Goal: Task Accomplishment & Management: Complete application form

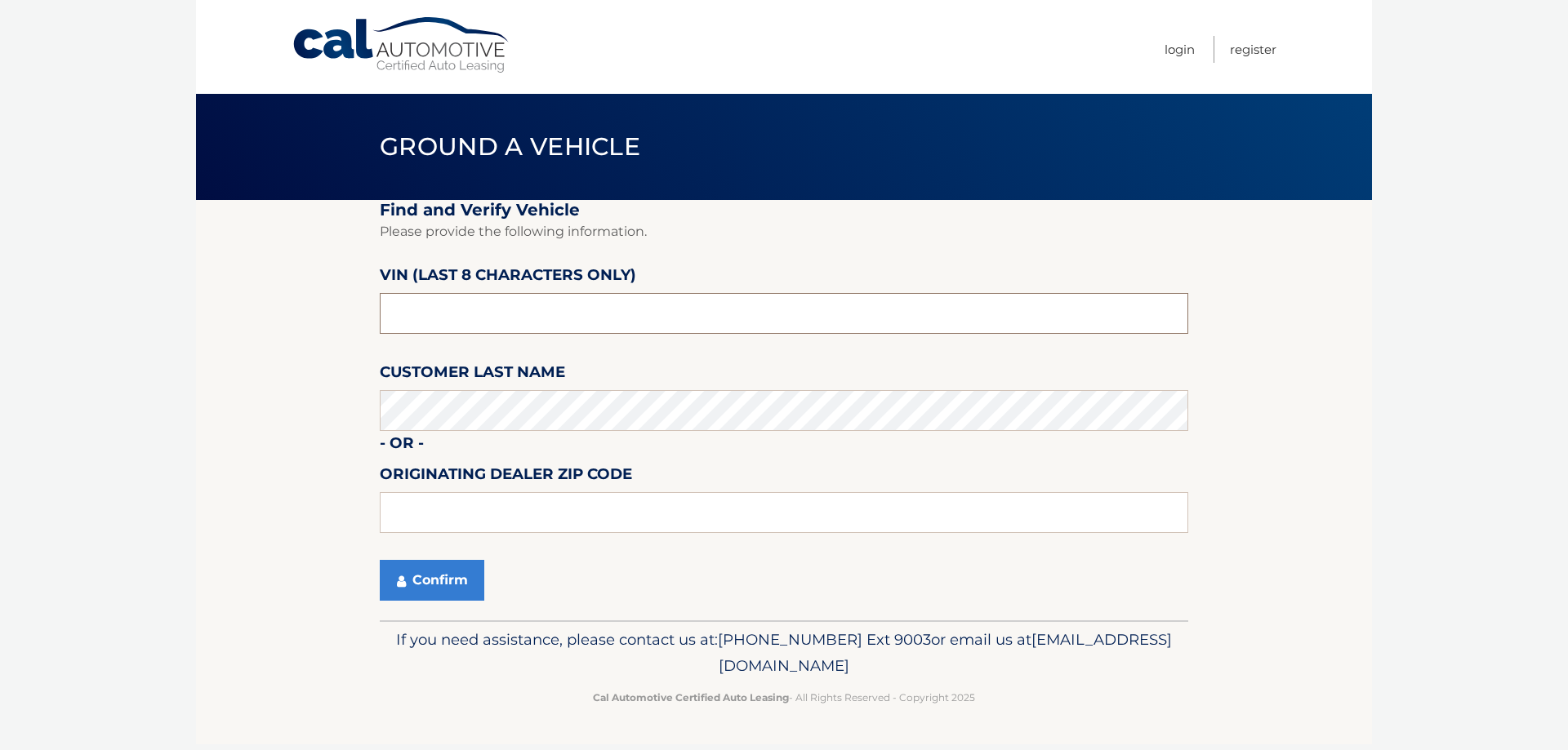
click at [442, 329] on input "text" at bounding box center [784, 313] width 808 height 41
drag, startPoint x: 325, startPoint y: 314, endPoint x: 140, endPoint y: 322, distance: 185.2
click at [147, 322] on body "Cal Automotive Menu Login Register Ground a Vehicle" at bounding box center [784, 375] width 1568 height 750
type input "NS112275"
click at [454, 565] on button "Confirm" at bounding box center [432, 580] width 105 height 41
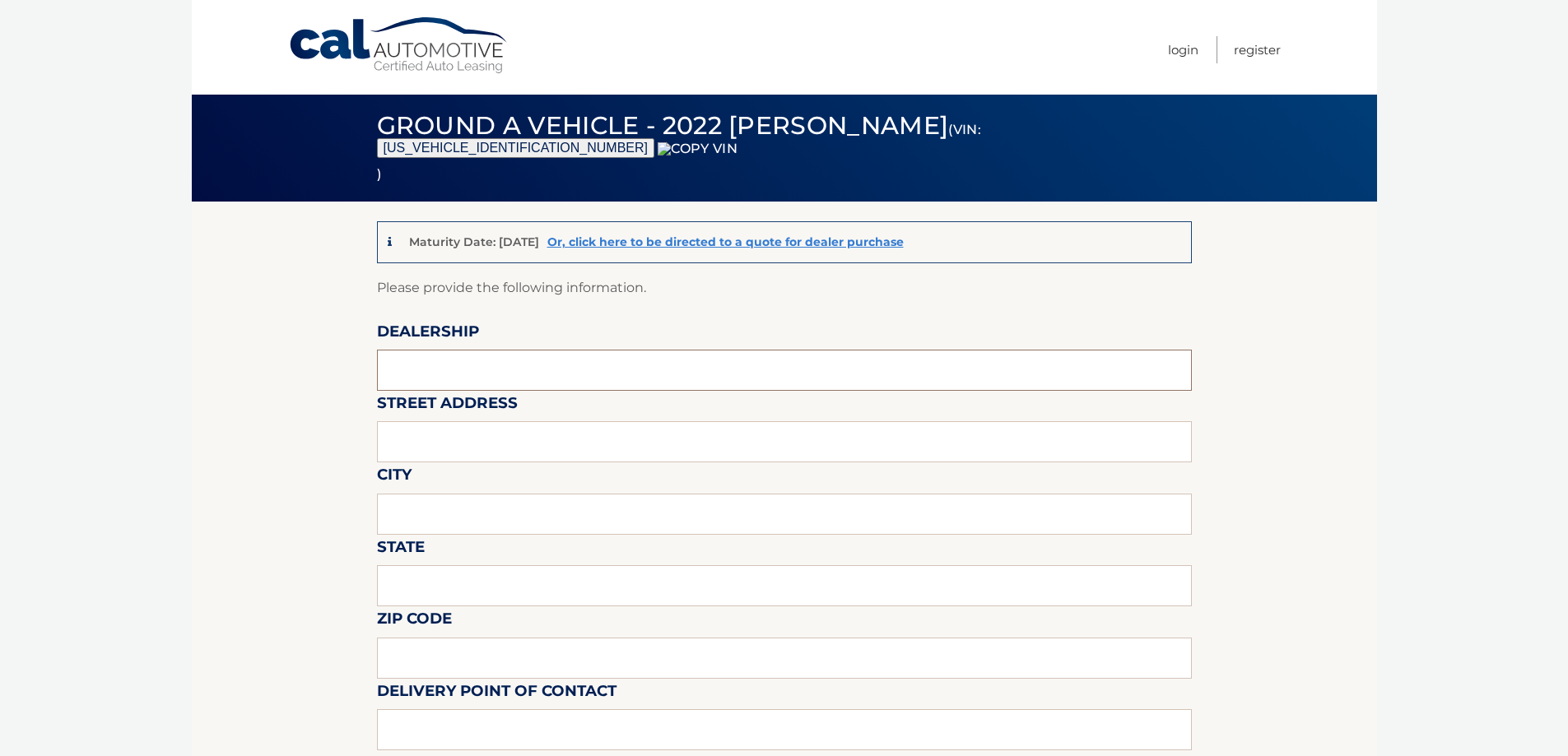
click at [449, 361] on input "text" at bounding box center [784, 370] width 815 height 41
type input "WESTBURY JEEP"
drag, startPoint x: 459, startPoint y: 388, endPoint x: 474, endPoint y: 439, distance: 53.2
click at [474, 439] on input "text" at bounding box center [784, 441] width 815 height 41
type input "150 MILLER PLACE"
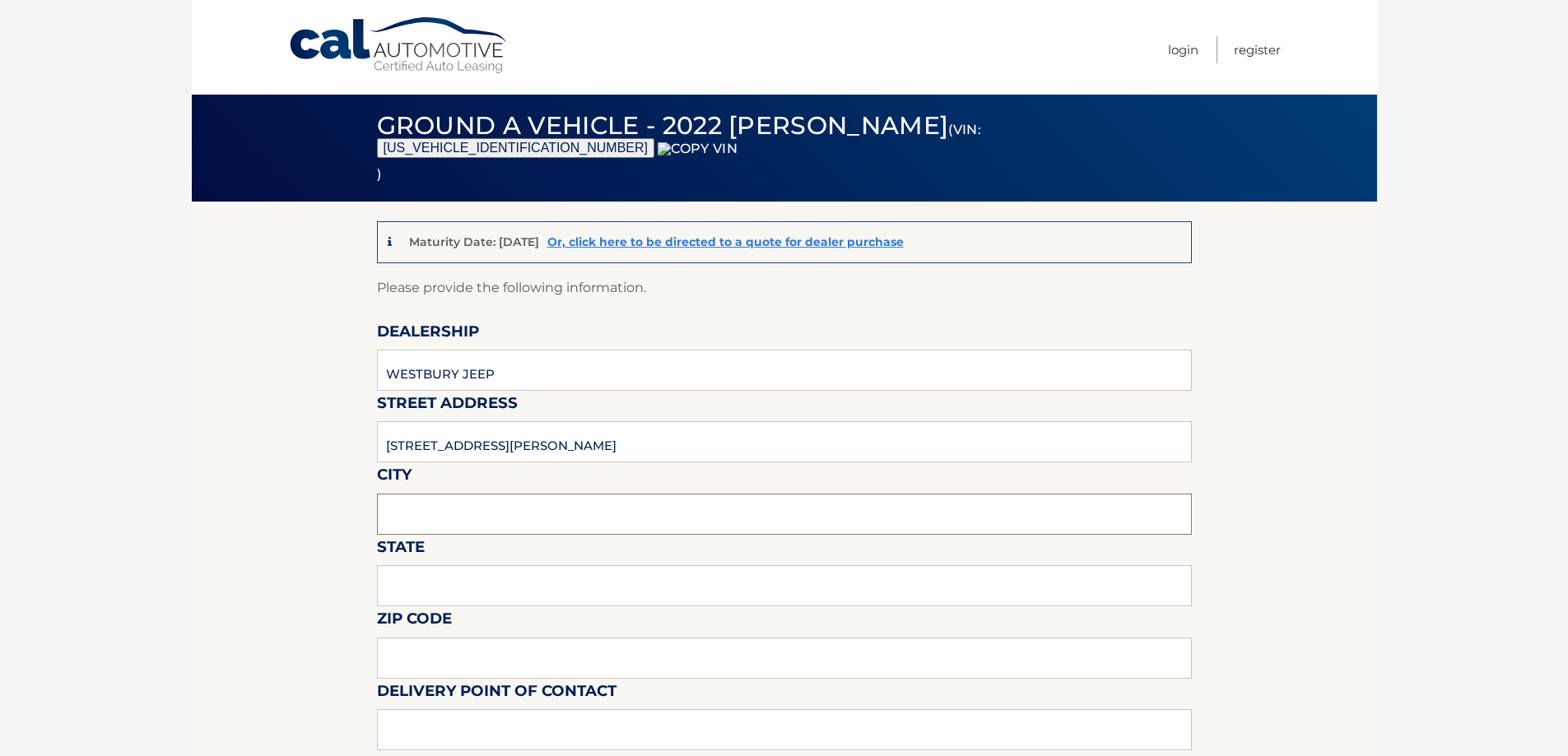
drag, startPoint x: 482, startPoint y: 462, endPoint x: 477, endPoint y: 505, distance: 43.3
click at [477, 505] on input "text" at bounding box center [784, 514] width 815 height 41
type input "SYOSSET"
click at [450, 587] on input "text" at bounding box center [784, 586] width 815 height 41
type input "NY"
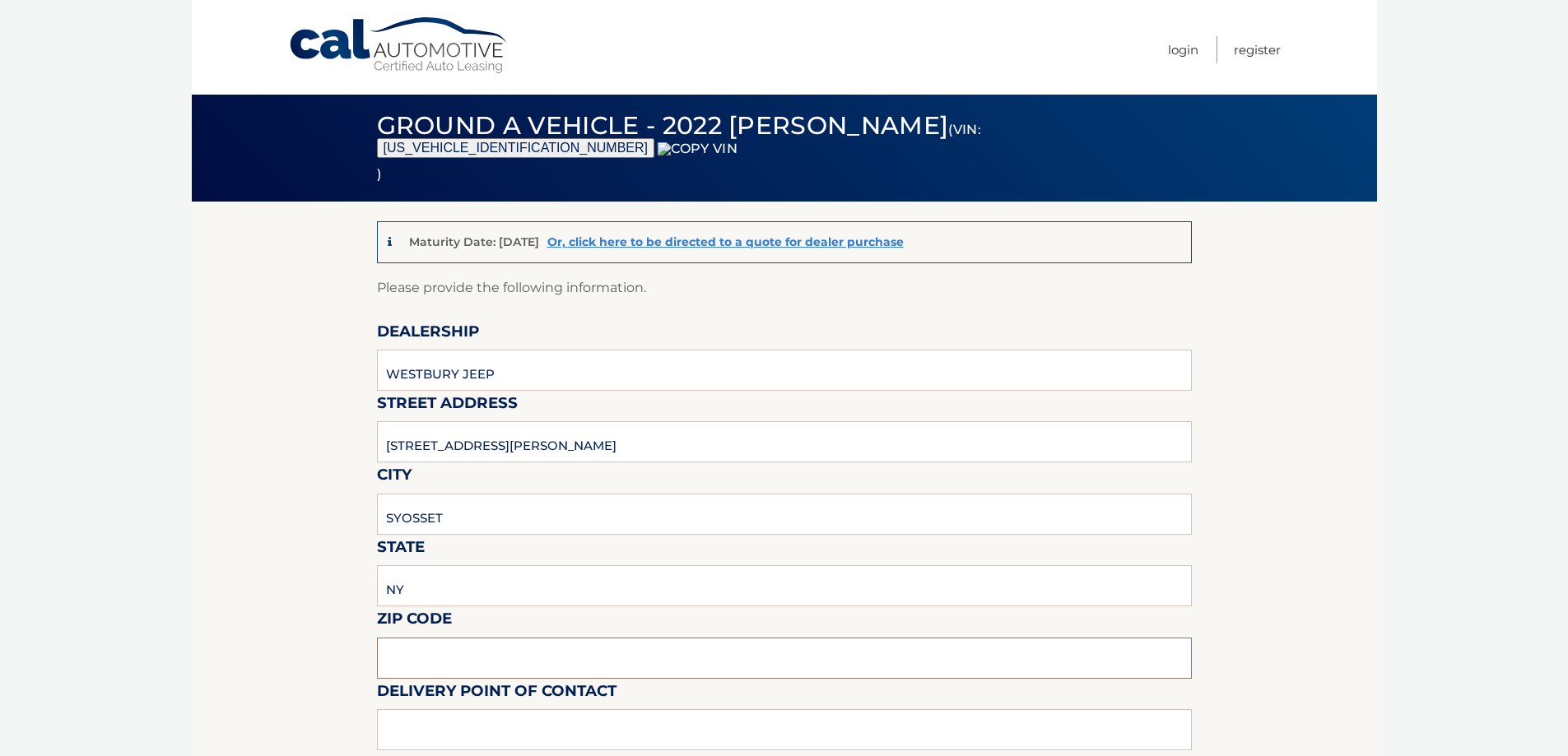
click at [441, 649] on input "text" at bounding box center [784, 658] width 815 height 41
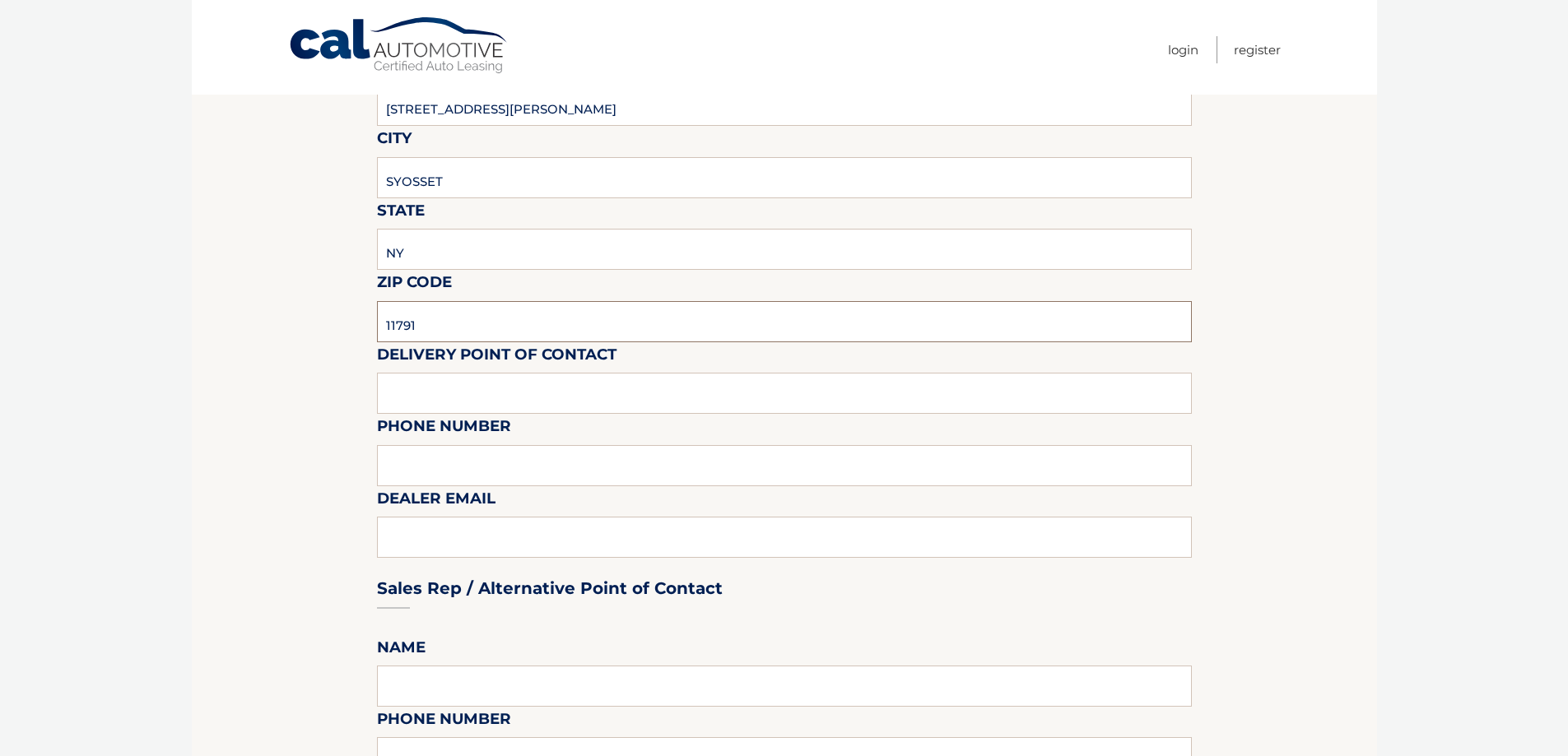
scroll to position [494, 0]
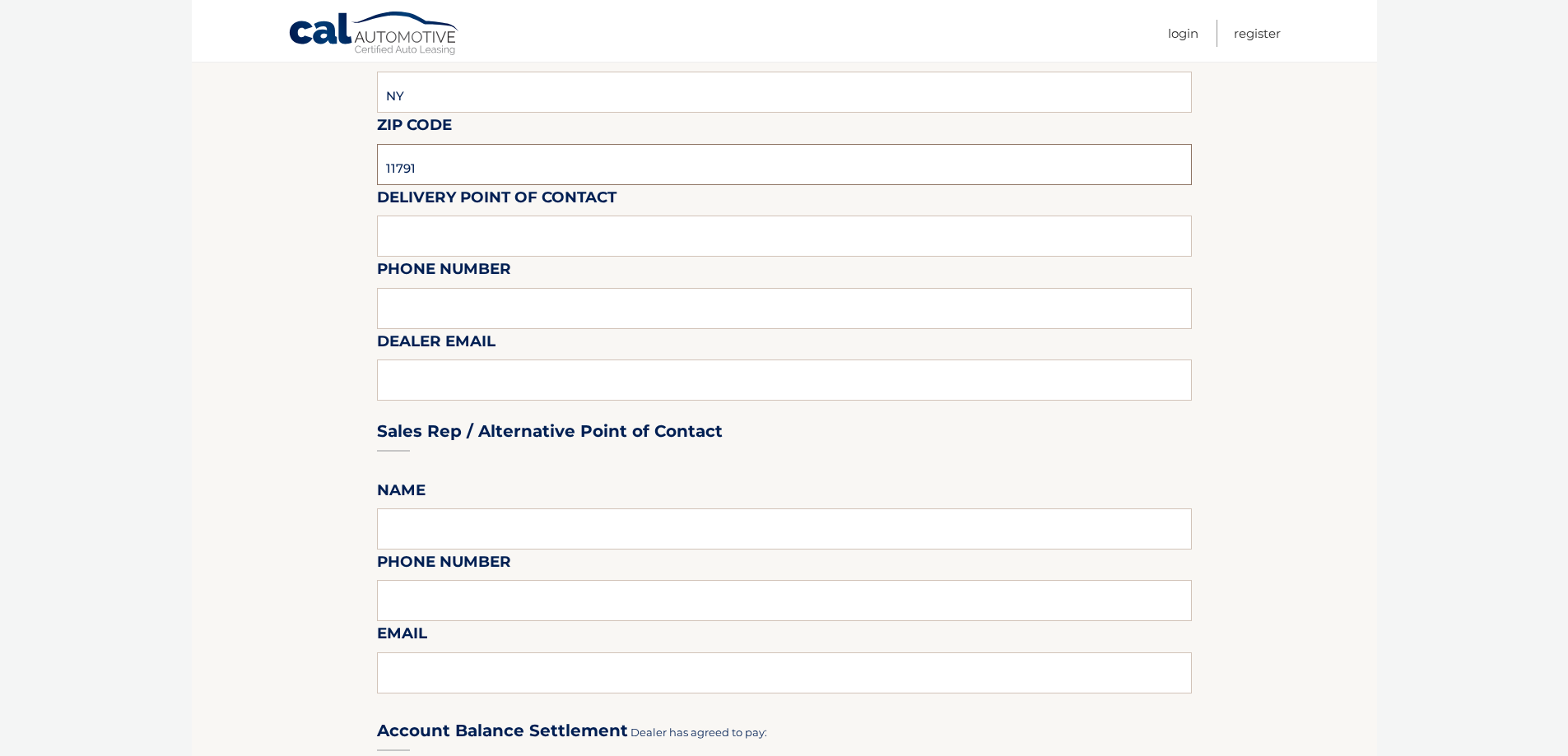
type input "11791"
click at [433, 237] on input "text" at bounding box center [784, 236] width 815 height 41
type input "SHAWN"
type input "6313123854"
type input "SREISCHMANN@WESTBURYJEEP.COM"
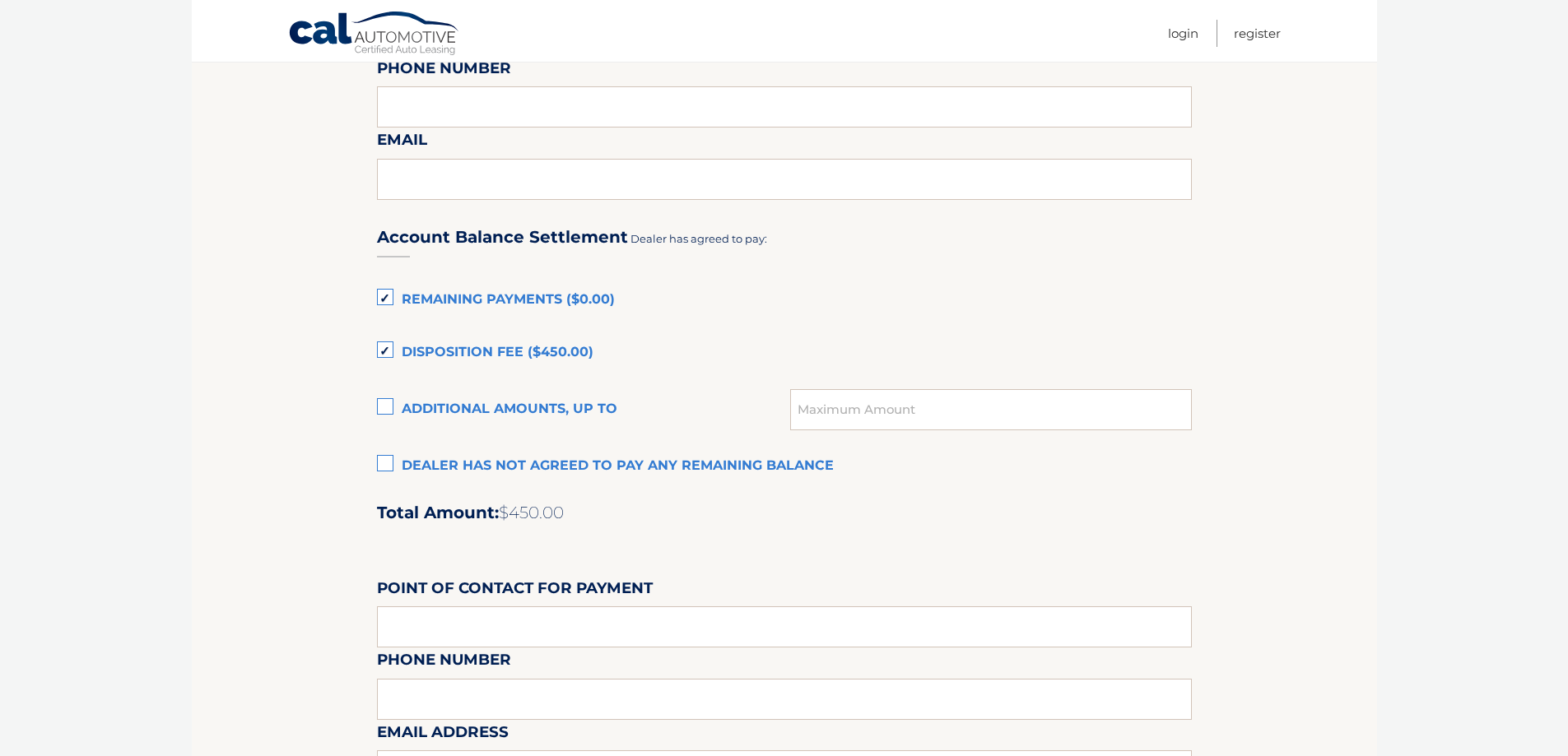
click at [466, 464] on label "Dealer has not agreed to pay any remaining balance" at bounding box center [784, 467] width 815 height 33
click at [0, 0] on input "Dealer has not agreed to pay any remaining balance" at bounding box center [0, 0] width 0 height 0
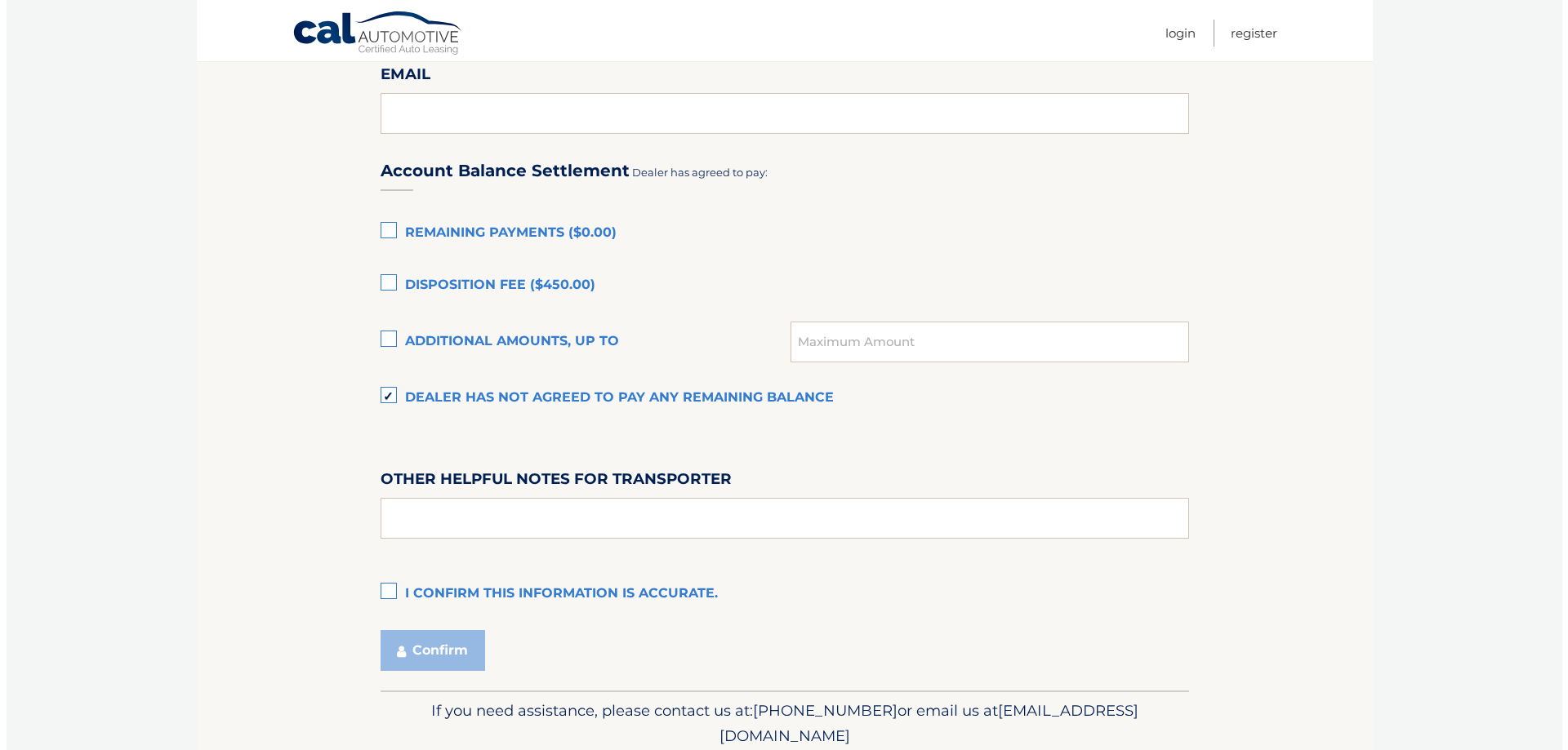
scroll to position [1108, 0]
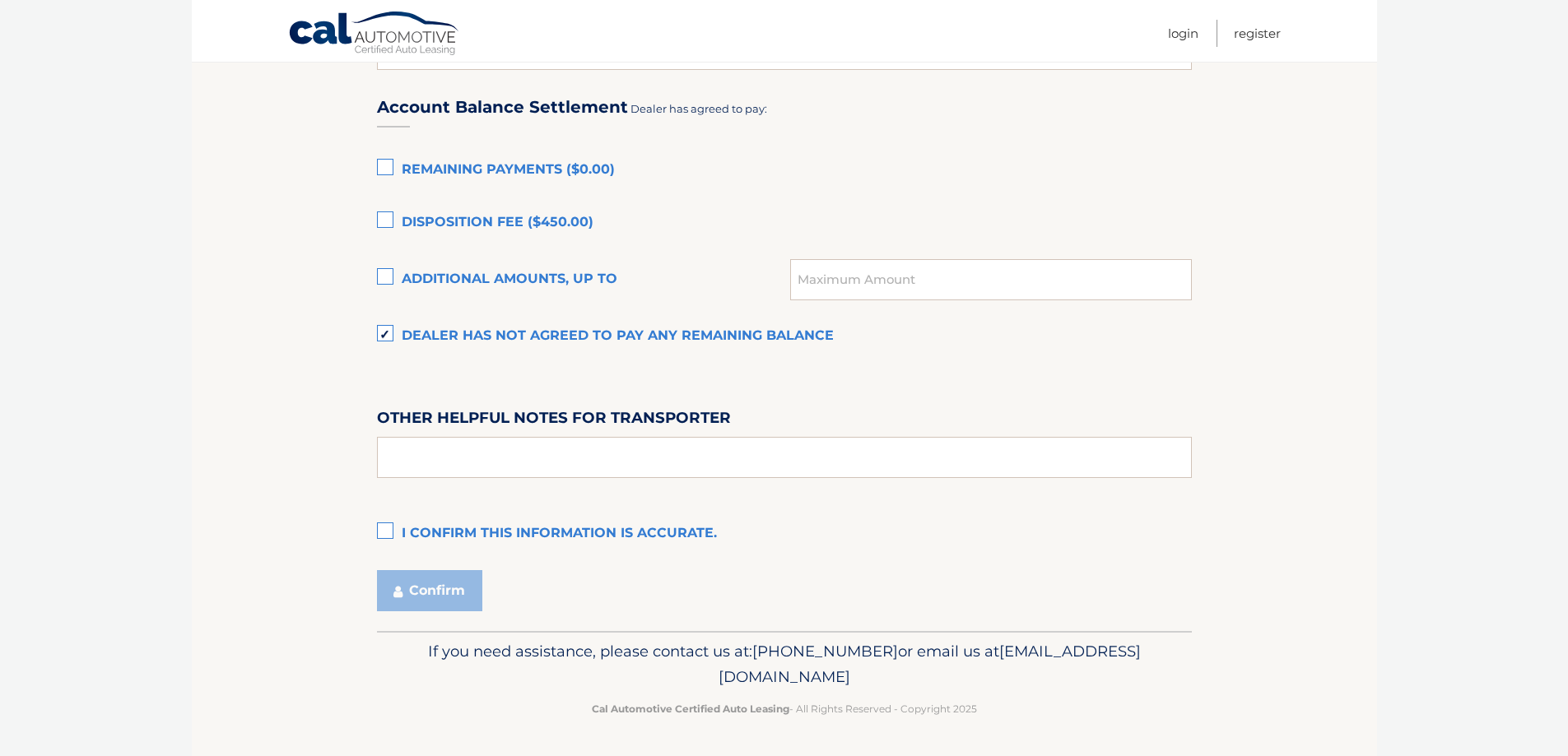
click at [443, 524] on label "I confirm this information is accurate." at bounding box center [784, 534] width 815 height 33
click at [0, 0] on input "I confirm this information is accurate." at bounding box center [0, 0] width 0 height 0
click at [437, 580] on button "Confirm" at bounding box center [429, 590] width 106 height 41
